Goal: Task Accomplishment & Management: Use online tool/utility

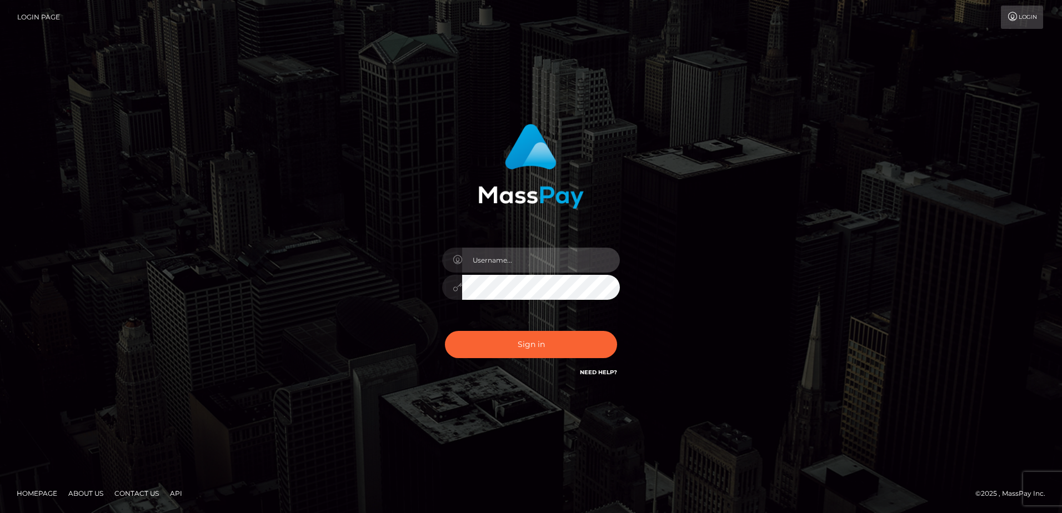
type input "[PERSON_NAME]"
drag, startPoint x: 327, startPoint y: 188, endPoint x: 336, endPoint y: 198, distance: 14.2
click at [327, 188] on div "[PERSON_NAME] Sign in" at bounding box center [530, 257] width 633 height 283
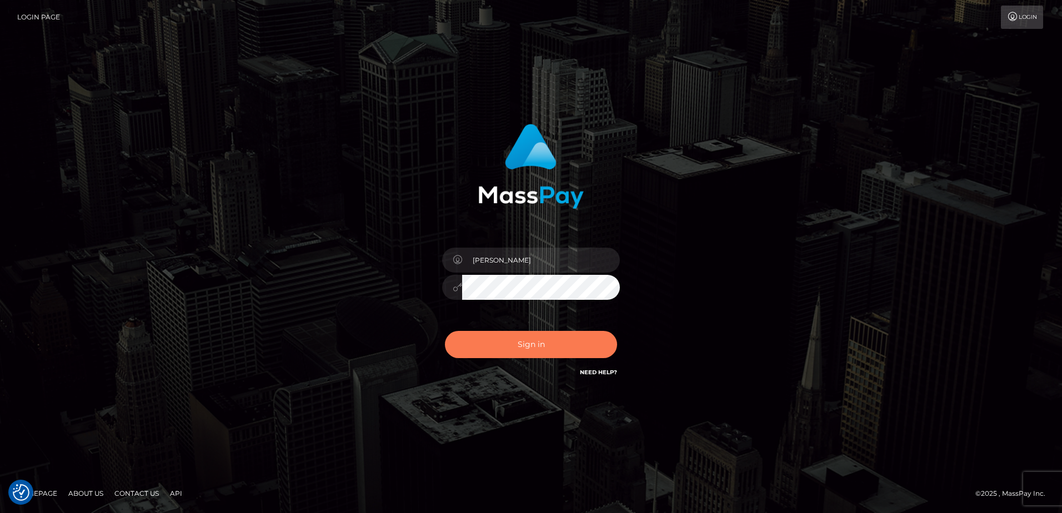
click at [519, 348] on button "Sign in" at bounding box center [531, 344] width 172 height 27
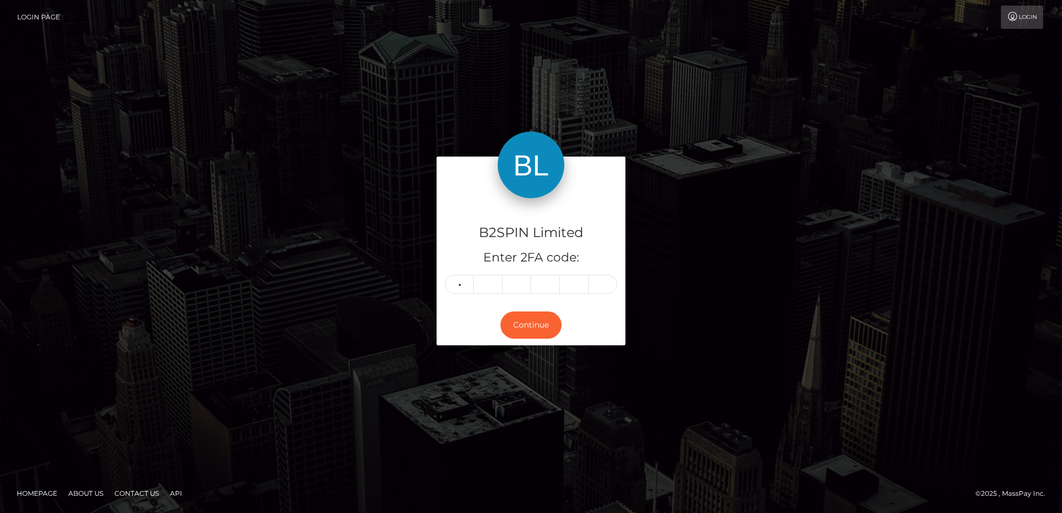
type input "8"
type input "9"
type input "5"
type input "6"
type input "7"
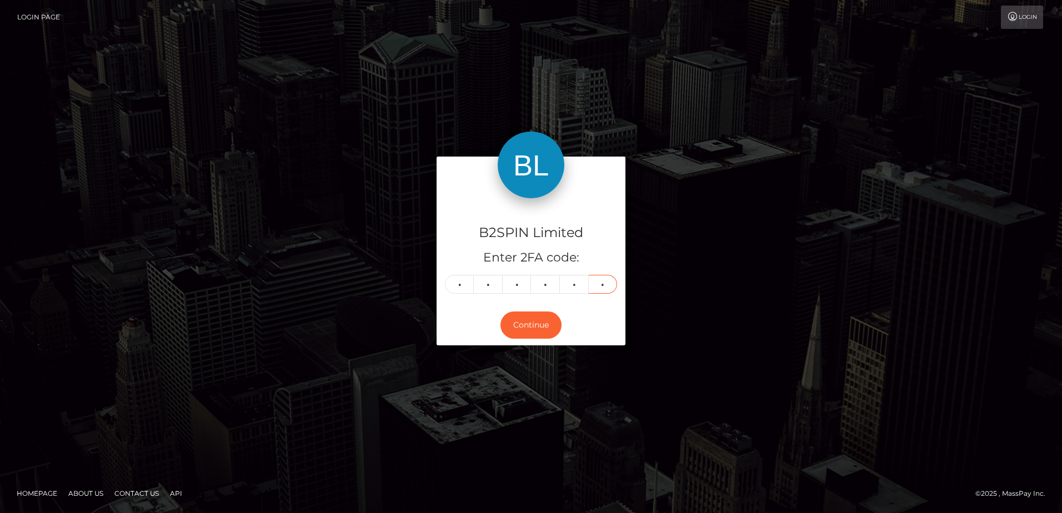
type input "4"
click at [334, 244] on div "B2SPIN Limited Enter 2FA code: 8 9 5 6 7 4 895674 Continue" at bounding box center [530, 256] width 633 height 199
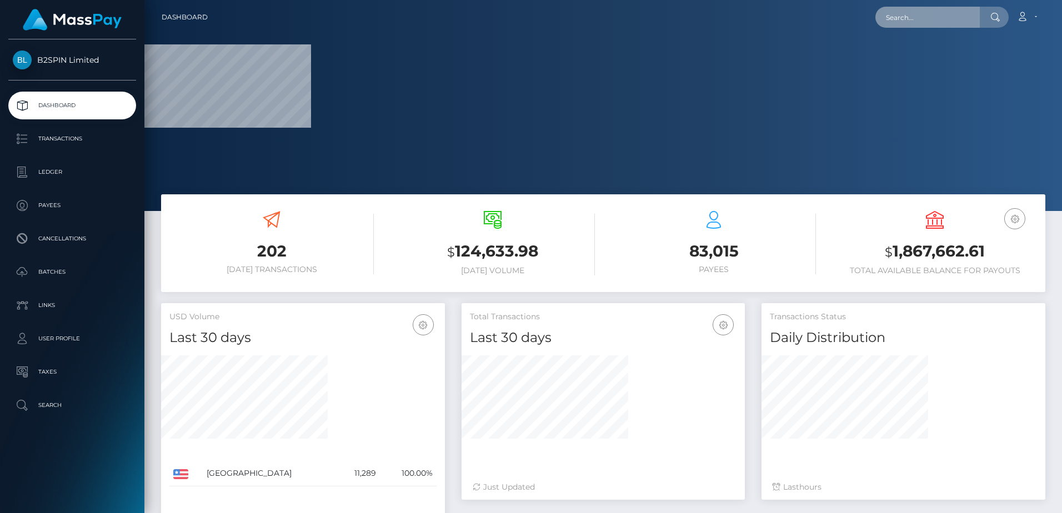
click at [906, 22] on input "text" at bounding box center [928, 17] width 104 height 21
paste input "38ece4c5-01f4-4cdb-a2c2-a9340e894f98"
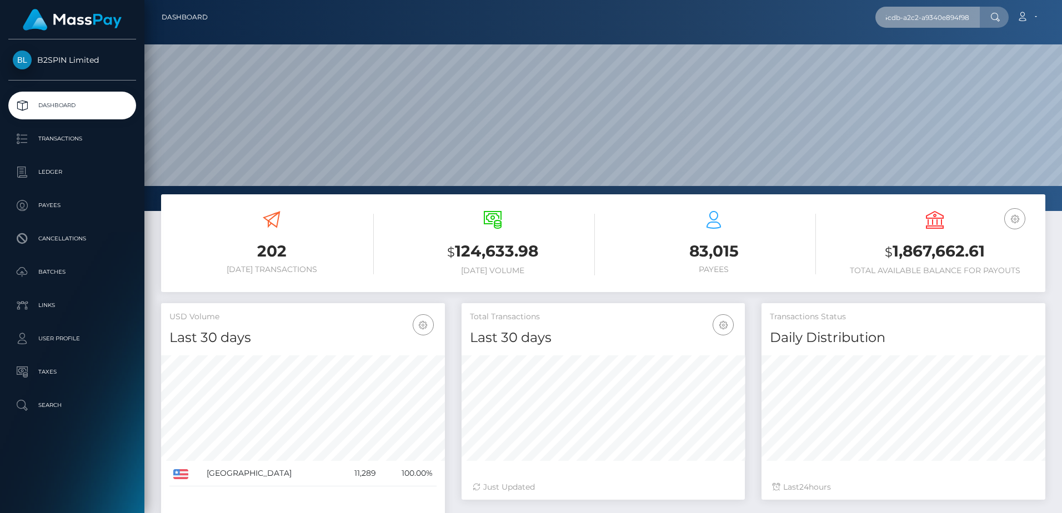
scroll to position [197, 283]
paste input "text"
click at [926, 19] on input "38ece4c5-01f4-4cdb-a2c2-a9340e894f98" at bounding box center [928, 17] width 104 height 21
paste input "406d6d41-0c5b-4cbd-ae34-d40039c32aab"
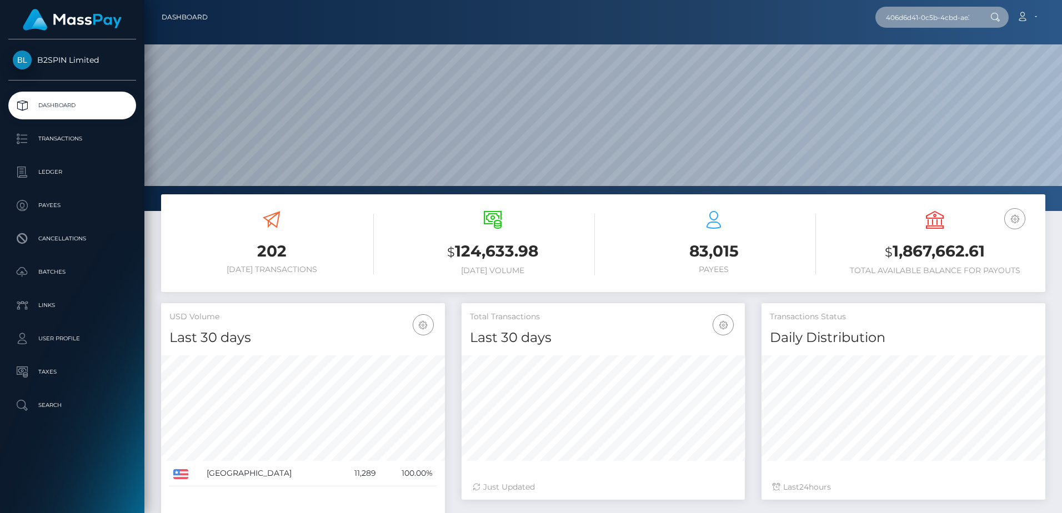
scroll to position [0, 60]
type input "406d6d41-0c5b-4cbd-ae34-d40039c32aab"
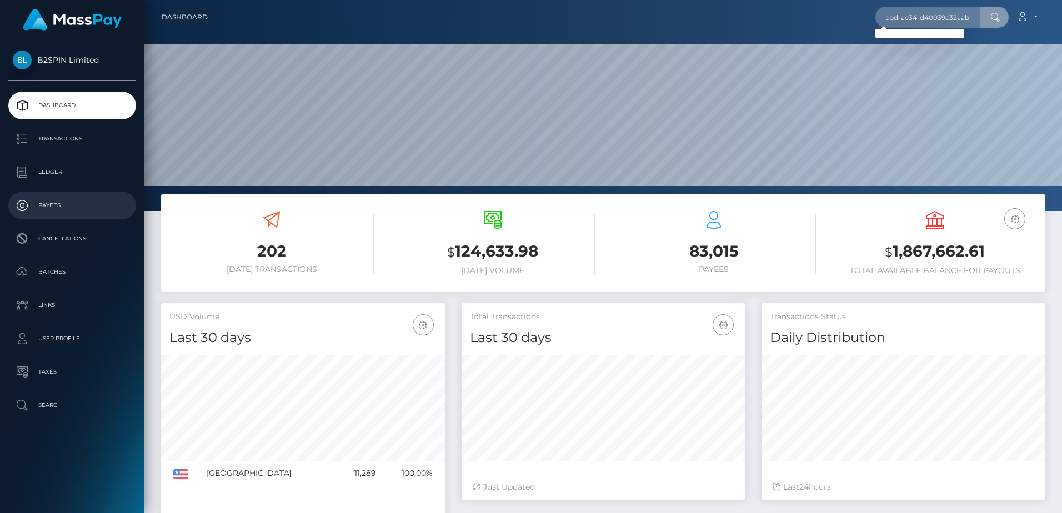
scroll to position [0, 0]
click at [561, 251] on h3 "$ 124,633.98" at bounding box center [493, 252] width 204 height 23
